Goal: Information Seeking & Learning: Find specific page/section

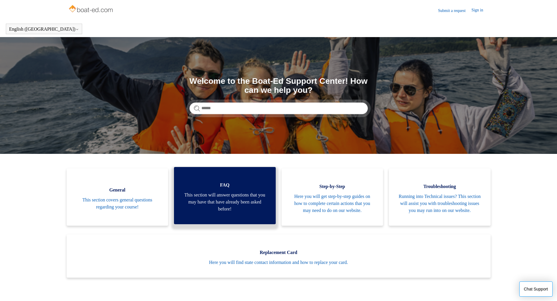
click at [226, 202] on span "This section will answer questions that you may have that have already been ask…" at bounding box center [225, 202] width 84 height 21
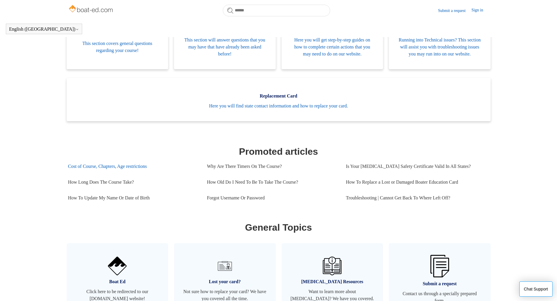
scroll to position [159, 0]
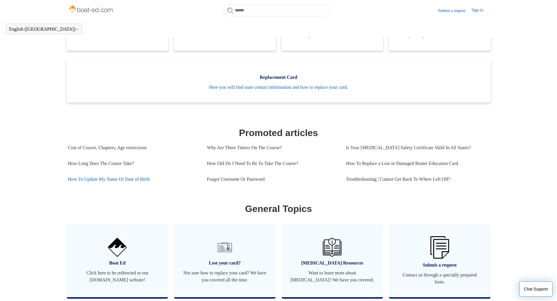
click at [128, 187] on link "How To Update My Name Or Date of Birth" at bounding box center [133, 180] width 130 height 16
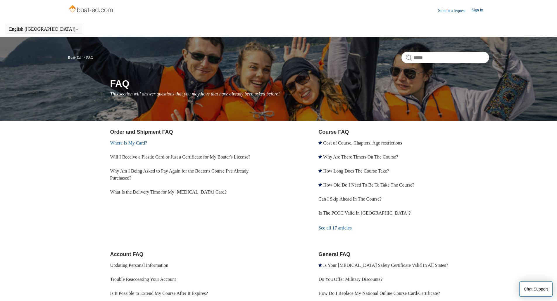
click at [140, 143] on link "Where Is My Card?" at bounding box center [128, 143] width 37 height 5
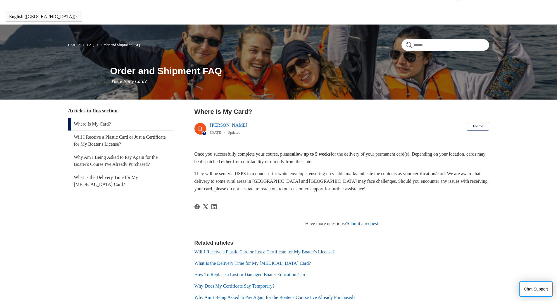
scroll to position [29, 0]
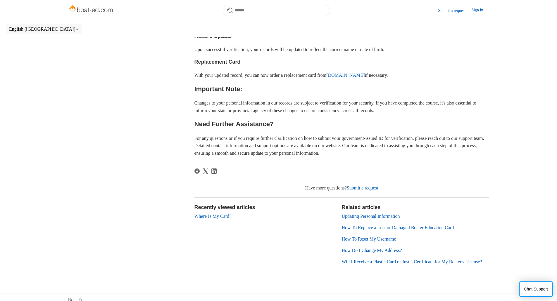
scroll to position [313, 0]
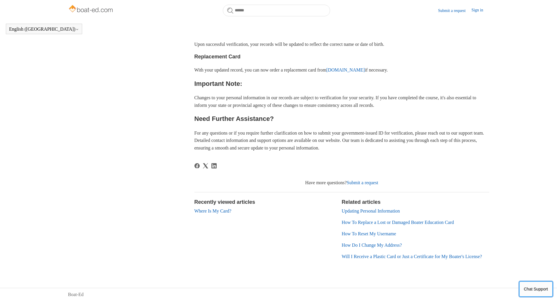
click at [538, 292] on button "Chat Support" at bounding box center [536, 289] width 34 height 15
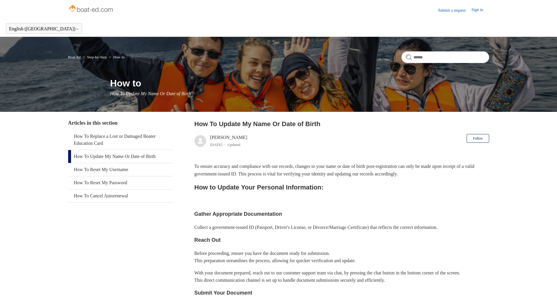
scroll to position [0, 0]
